Goal: Information Seeking & Learning: Learn about a topic

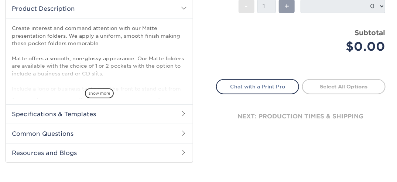
scroll to position [253, 0]
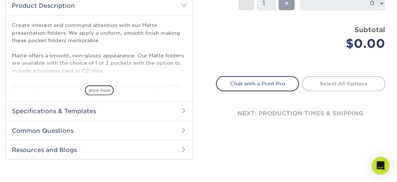
click at [149, 114] on h2 "Specifications & Templates" at bounding box center [99, 110] width 187 height 19
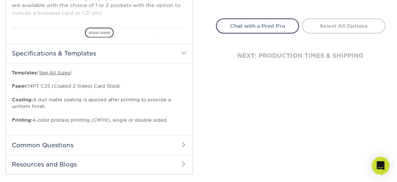
scroll to position [311, 0]
click at [62, 72] on link "See All Sizes" at bounding box center [54, 72] width 31 height 6
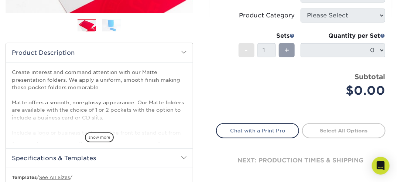
scroll to position [206, 0]
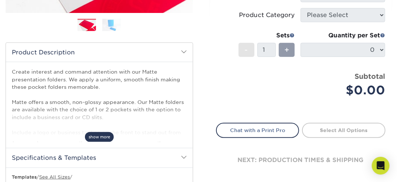
click at [98, 136] on span "show more" at bounding box center [99, 137] width 29 height 10
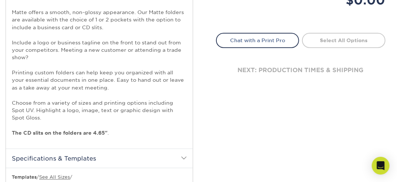
scroll to position [297, 0]
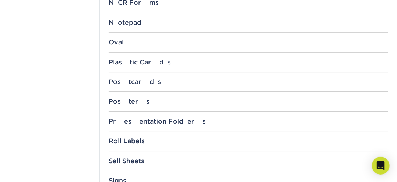
scroll to position [723, 0]
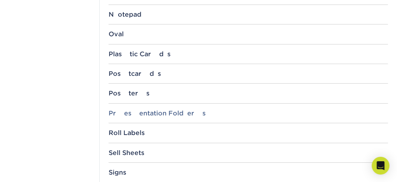
click at [121, 109] on div "Presentation Folders" at bounding box center [249, 112] width 280 height 7
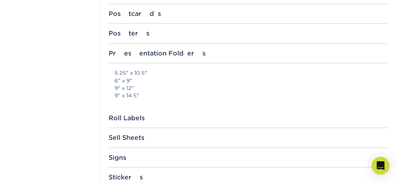
scroll to position [784, 0]
